Goal: Navigation & Orientation: Find specific page/section

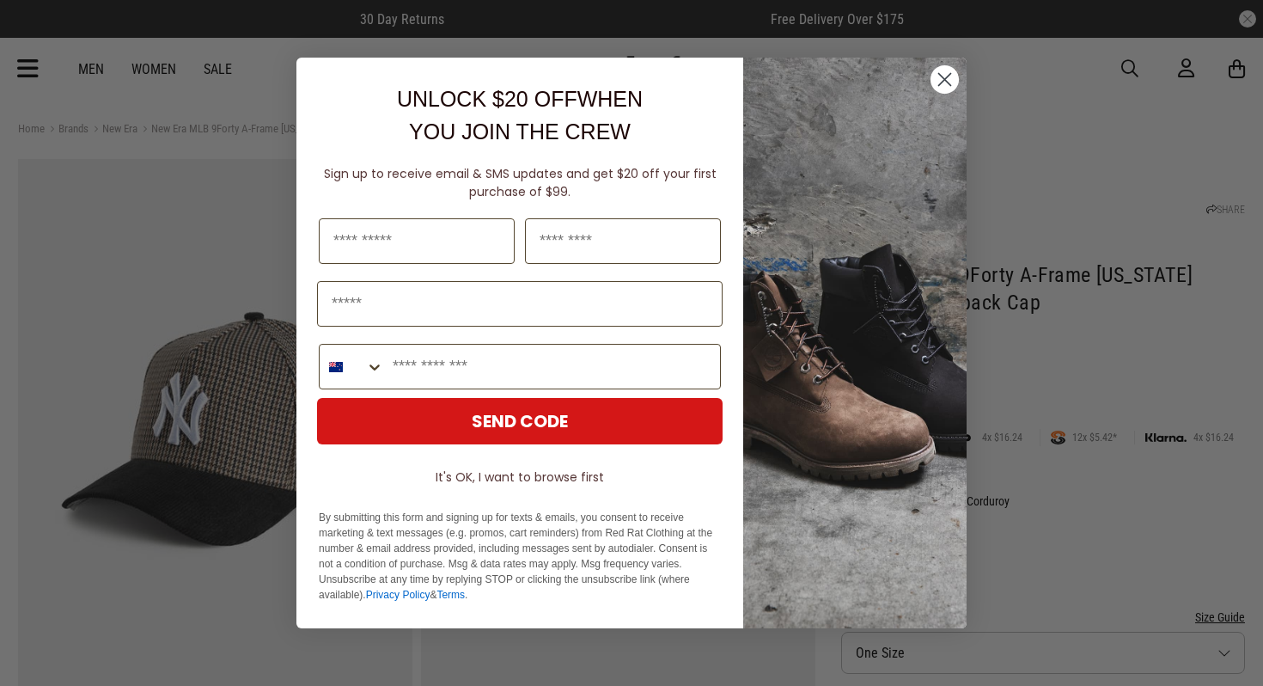
click at [941, 75] on icon "Close dialog" at bounding box center [945, 80] width 12 height 12
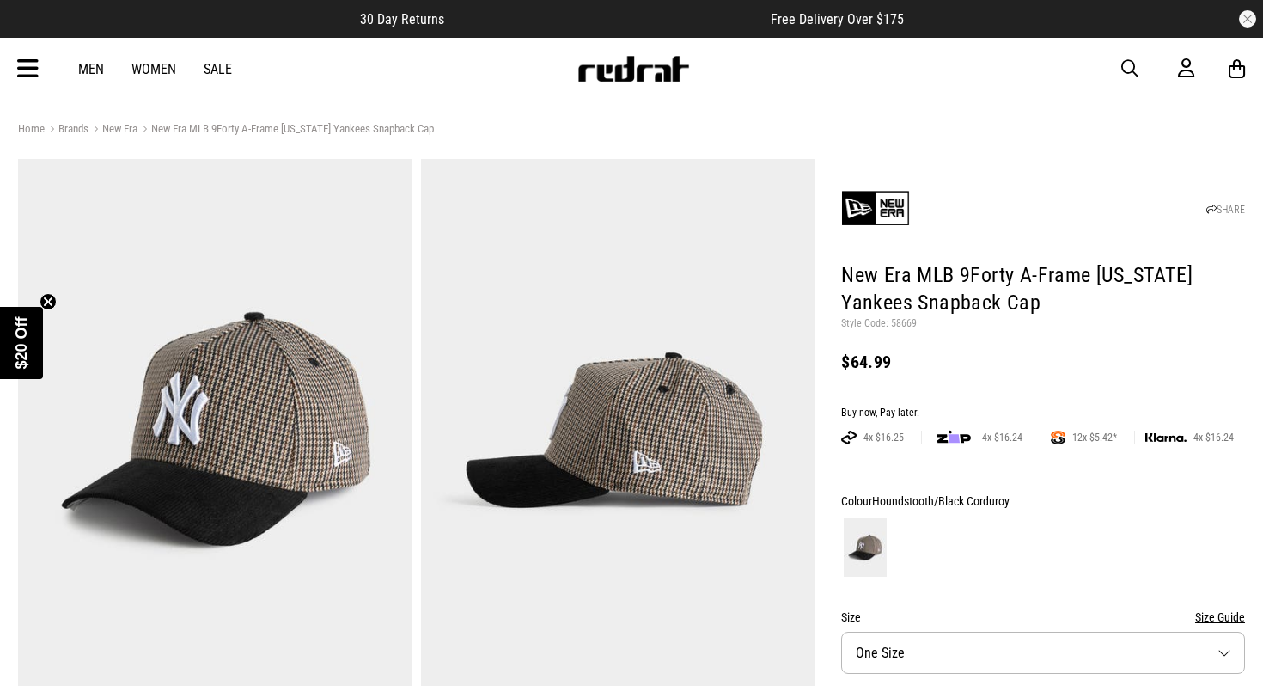
click at [638, 83] on link at bounding box center [633, 77] width 113 height 16
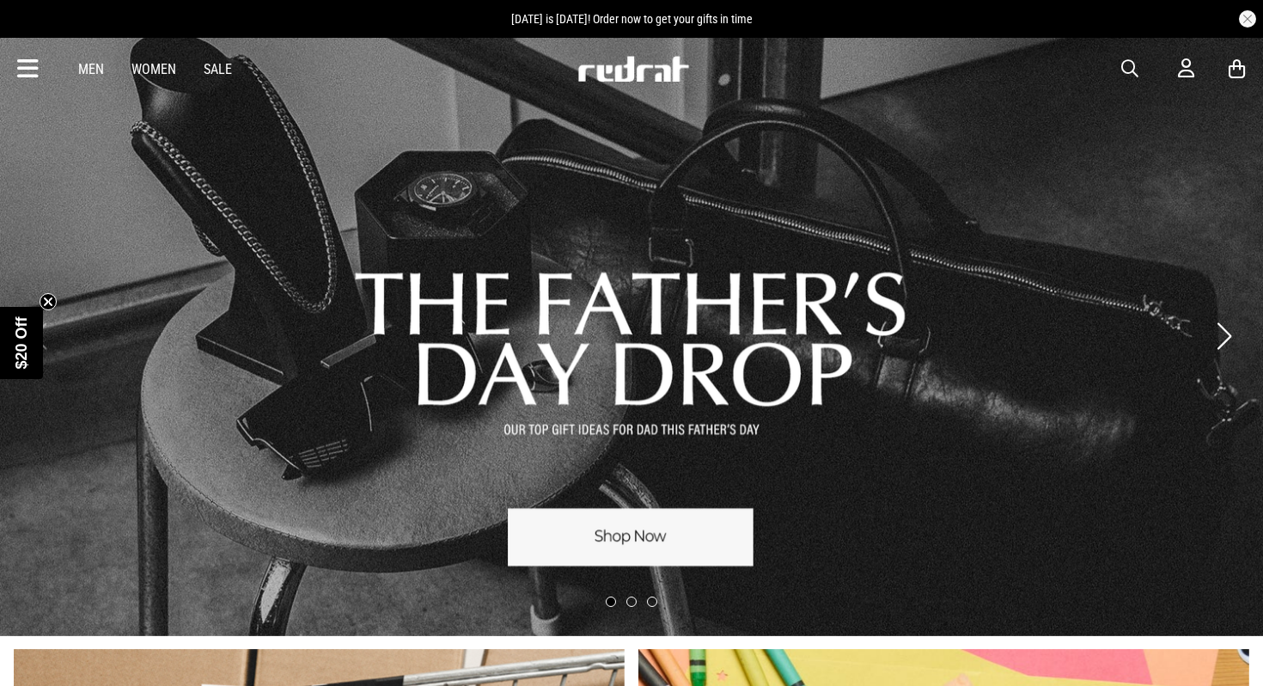
scroll to position [10, 0]
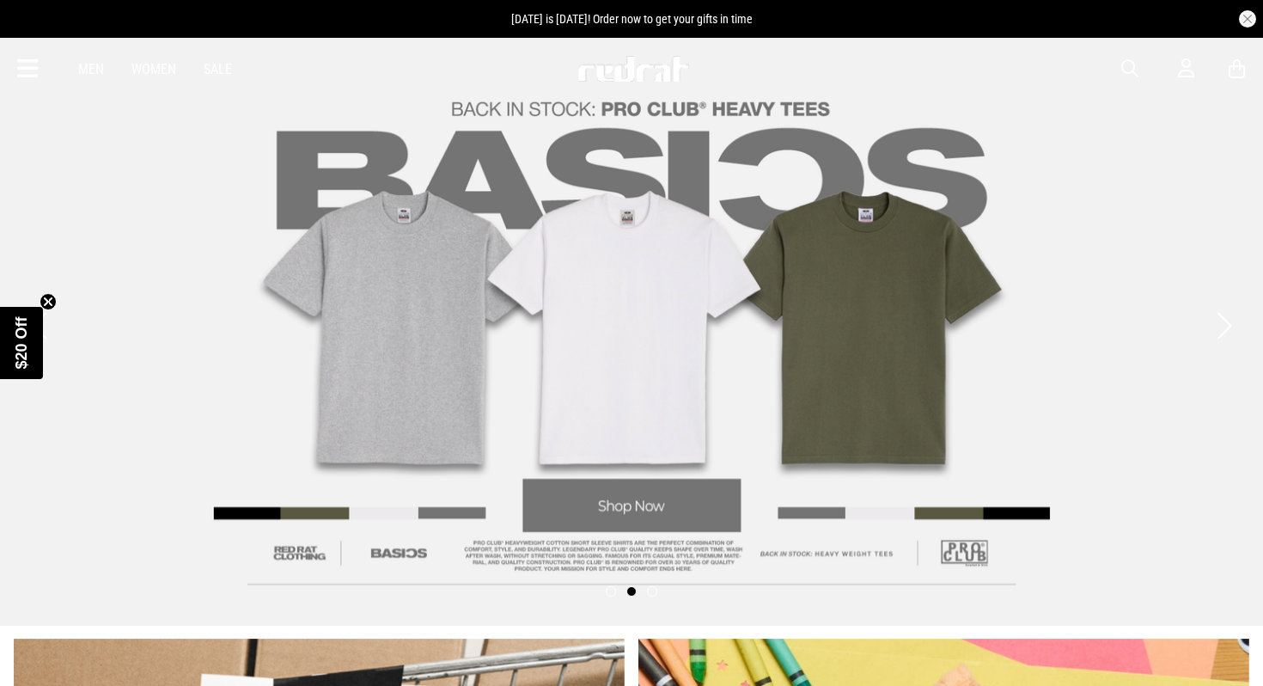
click at [36, 76] on icon at bounding box center [27, 69] width 21 height 28
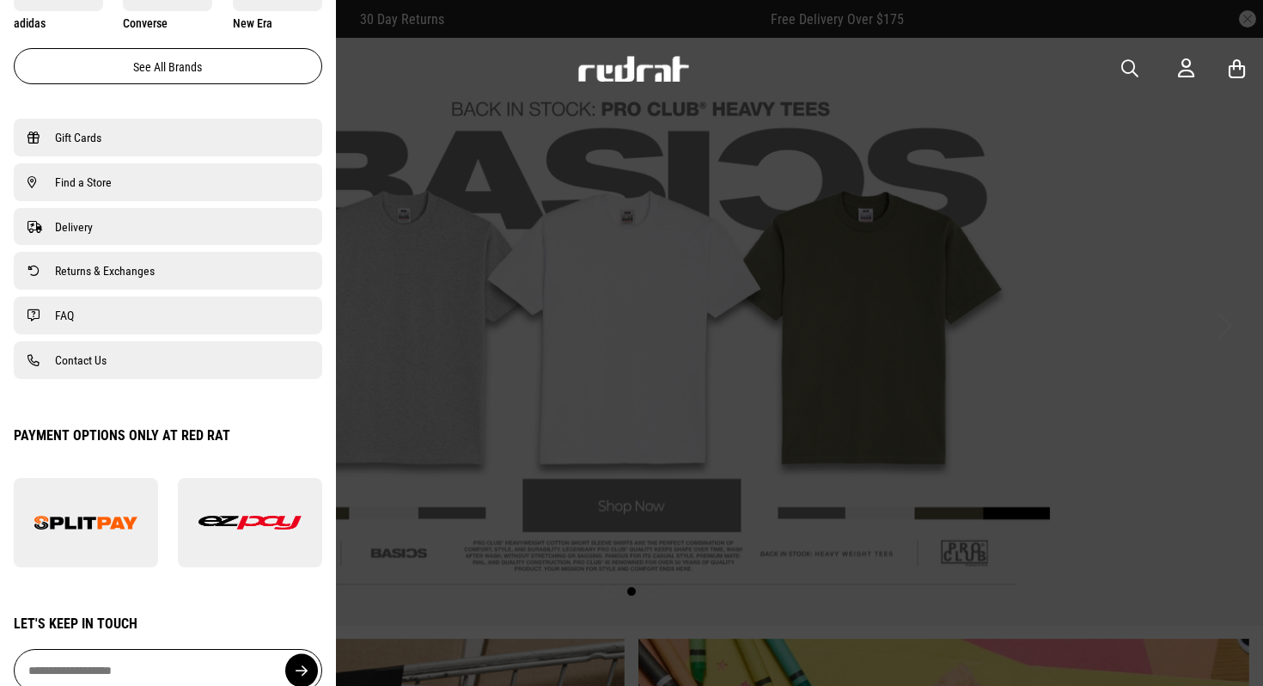
scroll to position [1118, 0]
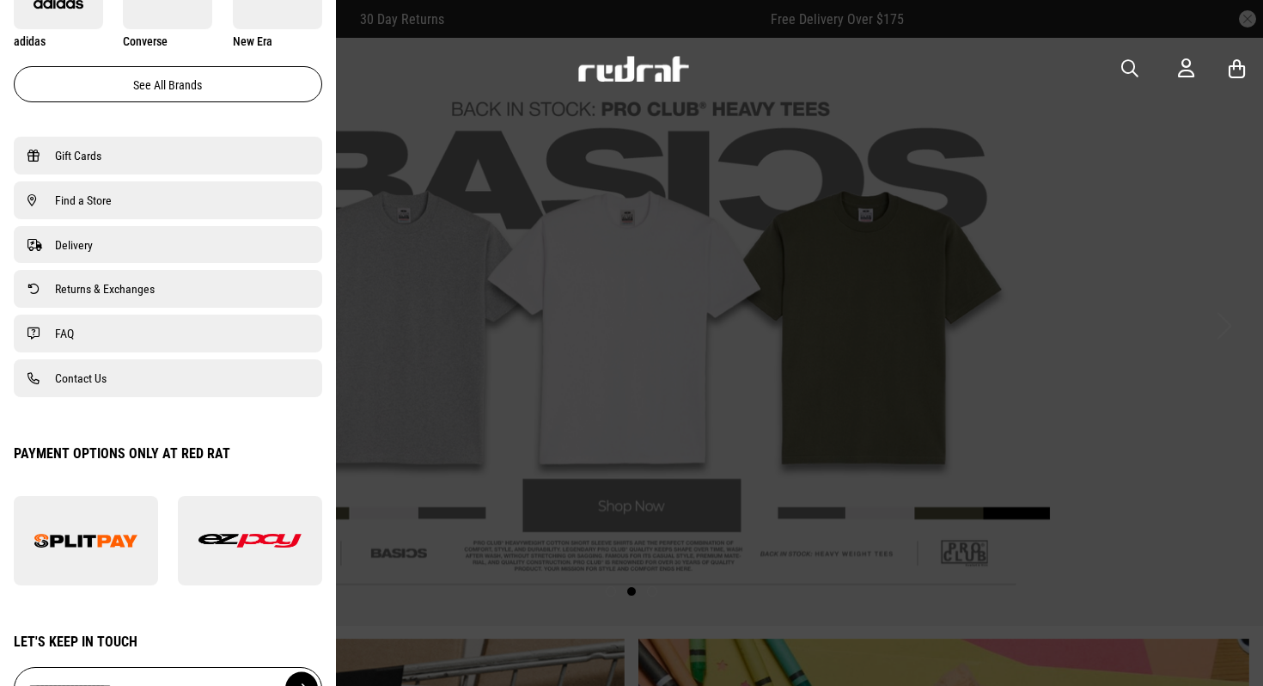
click at [138, 207] on link "Find a Store" at bounding box center [168, 200] width 281 height 21
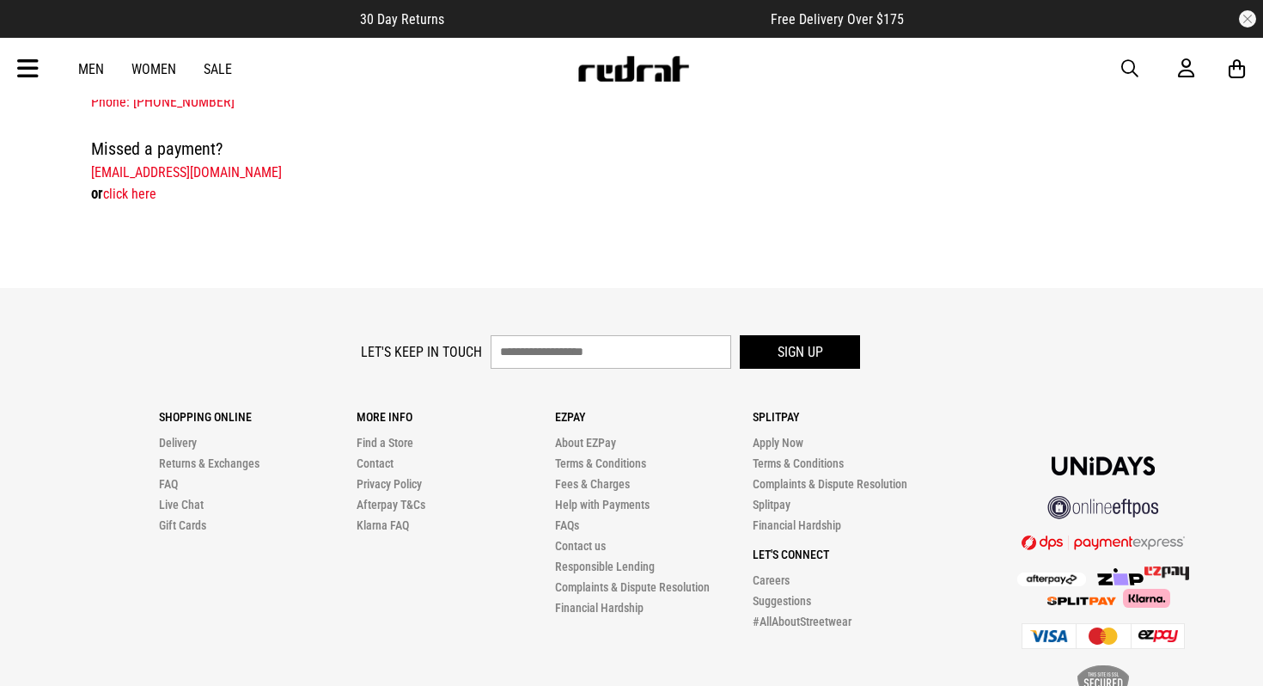
scroll to position [864, 0]
